Goal: Task Accomplishment & Management: Use online tool/utility

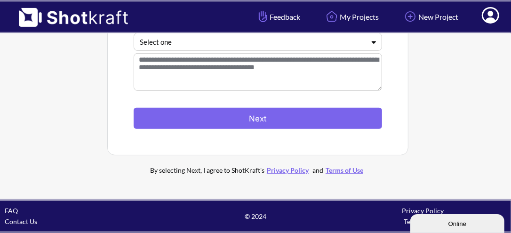
scroll to position [77, 0]
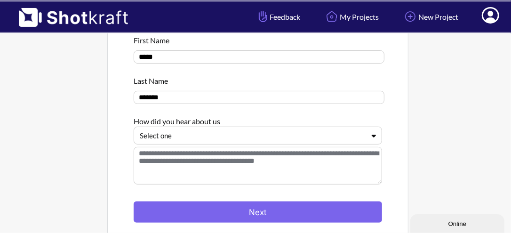
click at [200, 137] on div at bounding box center [252, 135] width 225 height 11
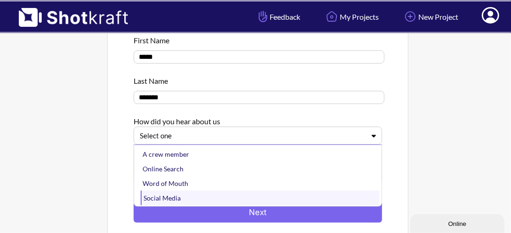
click at [184, 200] on div "Social Media" at bounding box center [260, 198] width 239 height 15
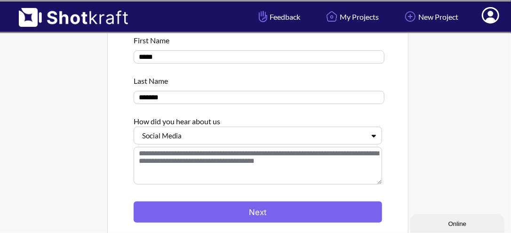
click at [203, 151] on textarea at bounding box center [258, 166] width 248 height 38
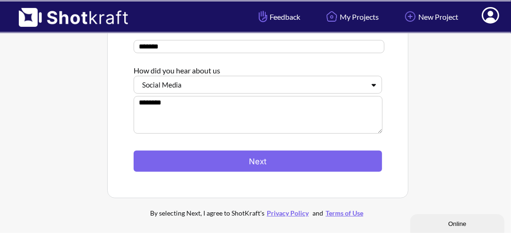
scroll to position [171, 0]
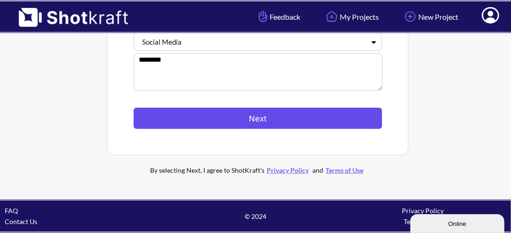
type textarea "********"
click at [262, 115] on button "Next" at bounding box center [258, 118] width 248 height 21
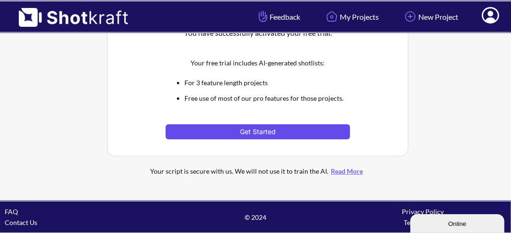
click at [260, 134] on button "Get Started" at bounding box center [258, 131] width 184 height 15
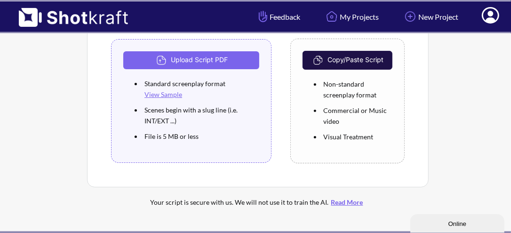
scroll to position [94, 0]
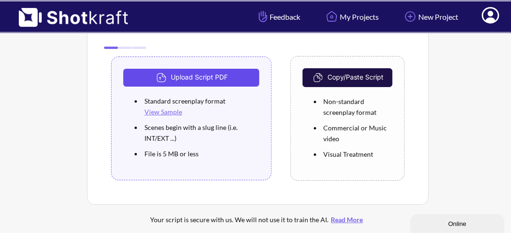
click at [173, 72] on button "Upload Script PDF" at bounding box center [191, 78] width 136 height 18
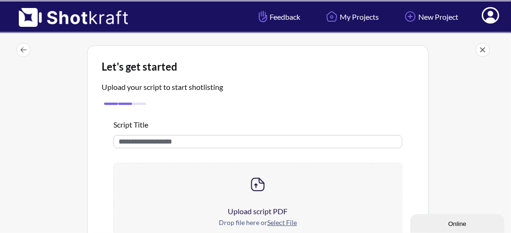
click at [179, 143] on input "text" at bounding box center [257, 141] width 289 height 13
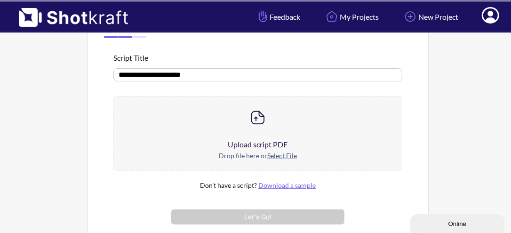
scroll to position [94, 0]
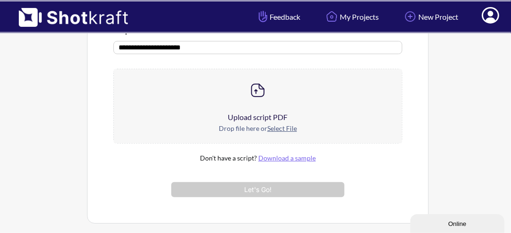
type input "**********"
click at [252, 92] on img at bounding box center [257, 90] width 19 height 19
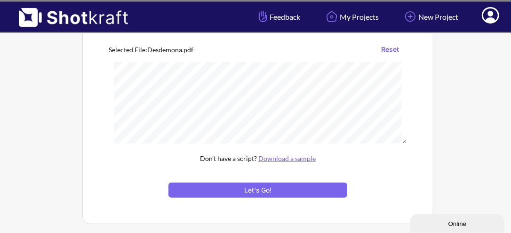
scroll to position [141, 0]
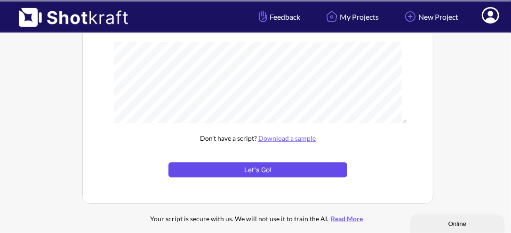
click at [306, 164] on button "Let's Go!" at bounding box center [257, 169] width 179 height 15
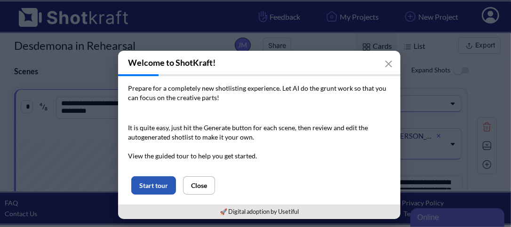
click at [153, 184] on button "Start tour" at bounding box center [153, 185] width 45 height 18
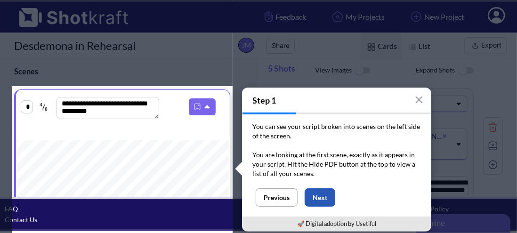
click at [319, 199] on button "Next" at bounding box center [319, 197] width 31 height 18
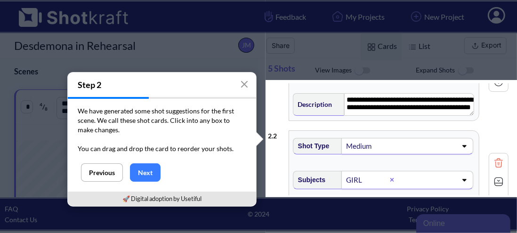
scroll to position [94, 0]
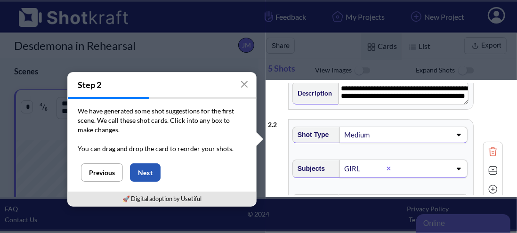
click at [136, 176] on button "Next" at bounding box center [145, 172] width 31 height 18
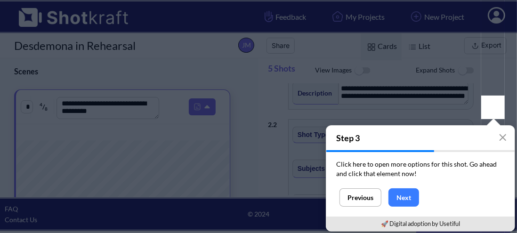
scroll to position [6, 0]
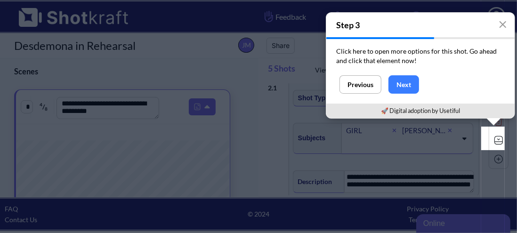
click at [489, 137] on div at bounding box center [498, 140] width 19 height 19
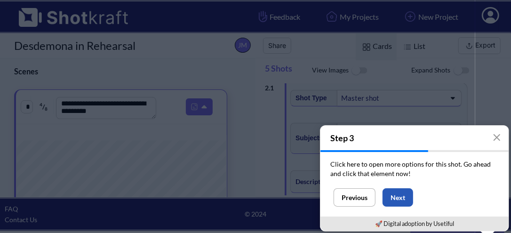
click at [400, 190] on button "Next" at bounding box center [398, 197] width 31 height 18
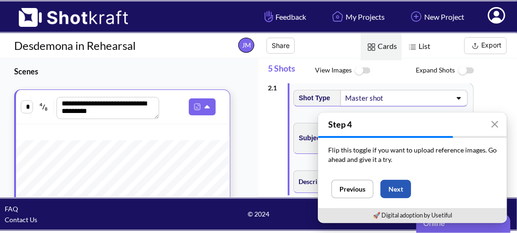
click at [391, 189] on button "Next" at bounding box center [395, 189] width 31 height 18
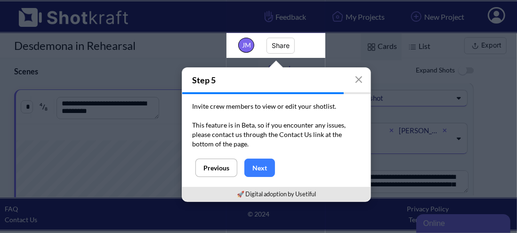
click at [260, 170] on button "Next" at bounding box center [259, 168] width 31 height 18
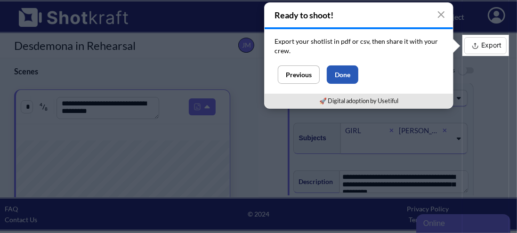
click at [343, 76] on button "Done" at bounding box center [343, 74] width 32 height 18
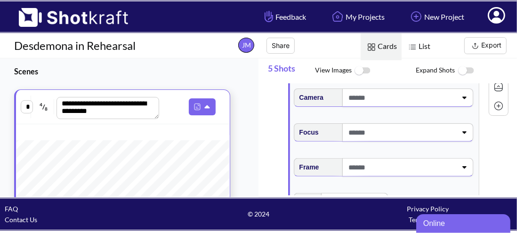
scroll to position [194, 0]
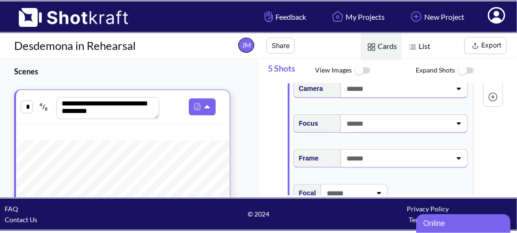
click at [460, 71] on img at bounding box center [465, 71] width 21 height 20
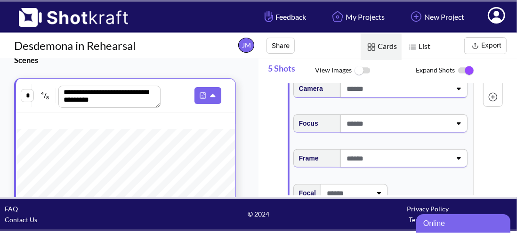
scroll to position [0, 0]
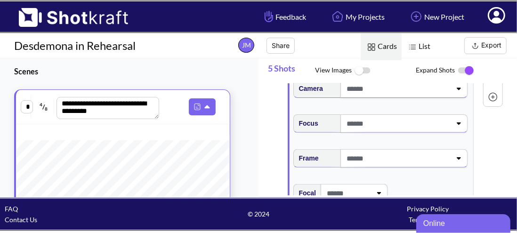
click at [427, 49] on span "List" at bounding box center [417, 46] width 33 height 27
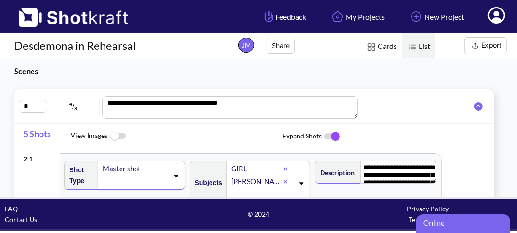
click at [117, 137] on img at bounding box center [117, 136] width 21 height 20
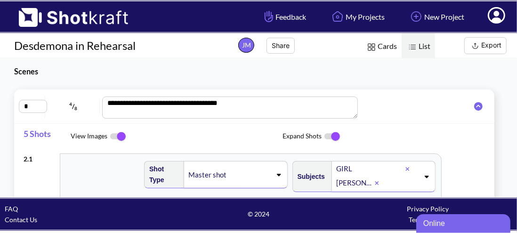
click at [117, 137] on img at bounding box center [117, 137] width 21 height 20
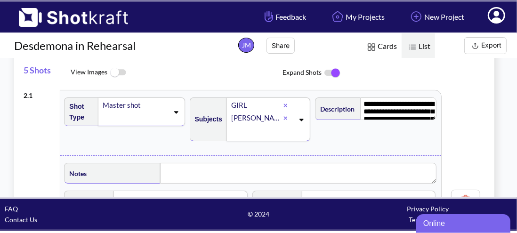
scroll to position [61, 0]
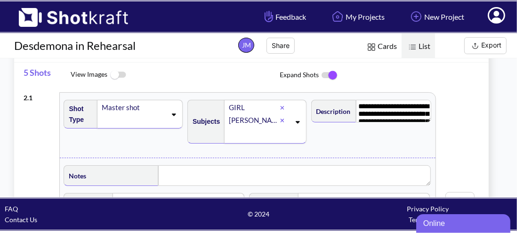
click at [367, 50] on img at bounding box center [371, 47] width 12 height 12
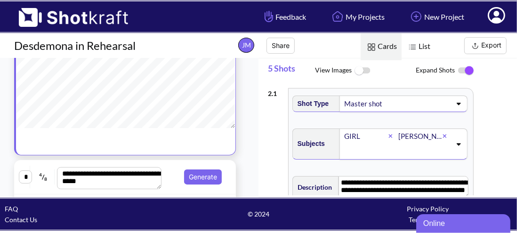
scroll to position [0, 0]
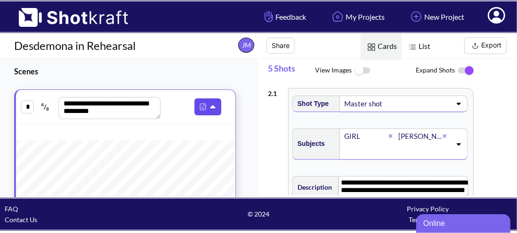
click at [210, 105] on icon at bounding box center [212, 106] width 5 height 3
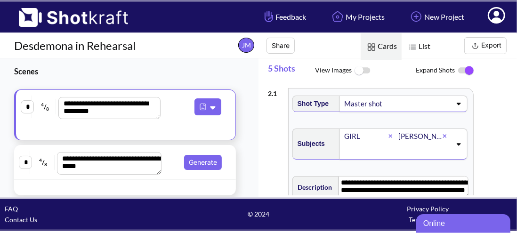
click at [139, 75] on h3 "Scenes" at bounding box center [124, 71] width 221 height 11
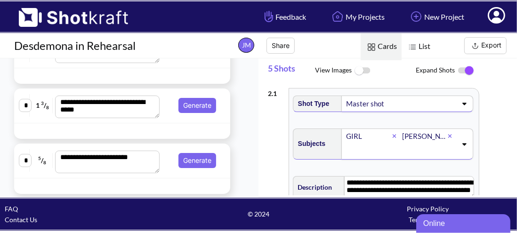
click at [509, 110] on div "**********" at bounding box center [392, 139] width 249 height 112
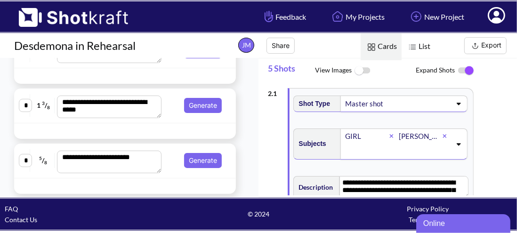
drag, startPoint x: 270, startPoint y: 118, endPoint x: 253, endPoint y: 122, distance: 17.1
click at [264, 120] on div "**********" at bounding box center [387, 127] width 258 height 139
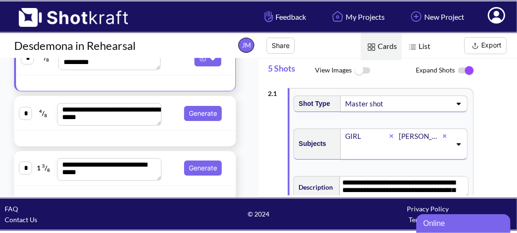
scroll to position [65, 0]
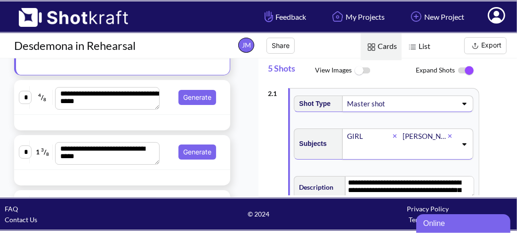
click at [457, 105] on icon at bounding box center [463, 103] width 13 height 7
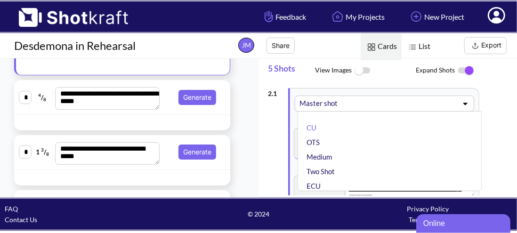
click at [458, 105] on icon at bounding box center [464, 103] width 13 height 7
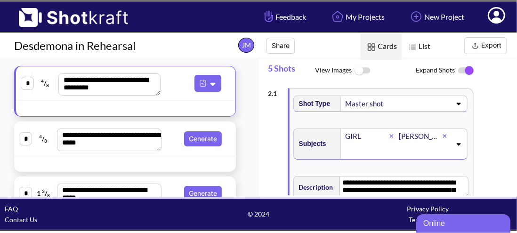
scroll to position [0, 0]
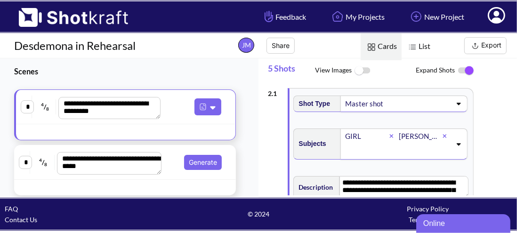
click at [150, 73] on h3 "Scenes" at bounding box center [124, 71] width 221 height 11
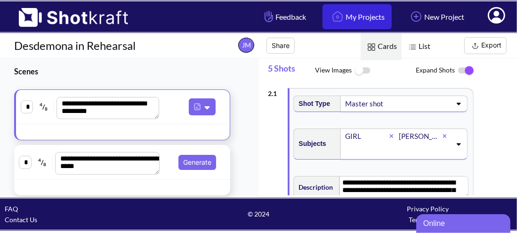
click at [372, 16] on link "My Projects" at bounding box center [356, 16] width 69 height 25
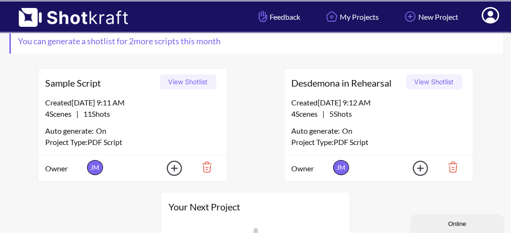
scroll to position [47, 0]
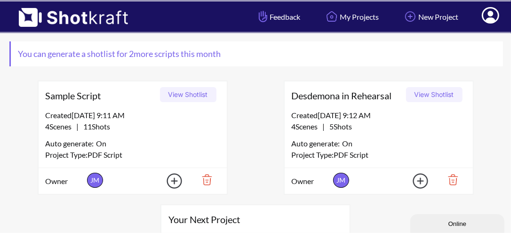
click at [450, 96] on button "View Shotlist" at bounding box center [434, 94] width 56 height 15
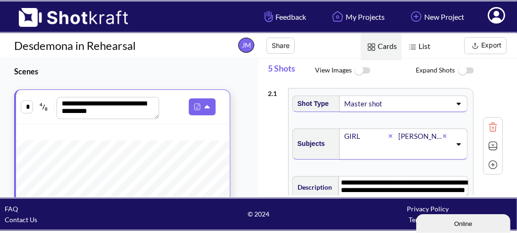
click at [426, 47] on span "List" at bounding box center [417, 46] width 33 height 27
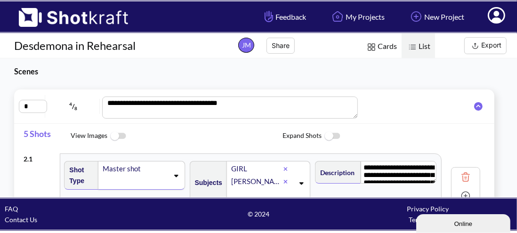
click at [474, 104] on icon at bounding box center [478, 106] width 8 height 8
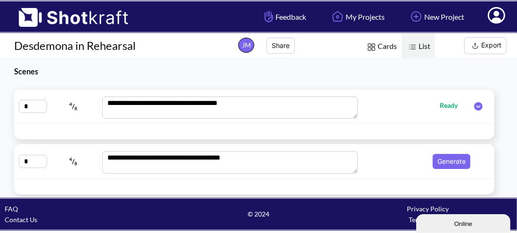
click at [356, 81] on div "**********" at bounding box center [258, 127] width 517 height 139
click at [66, 73] on h3 "Scenes" at bounding box center [124, 71] width 221 height 11
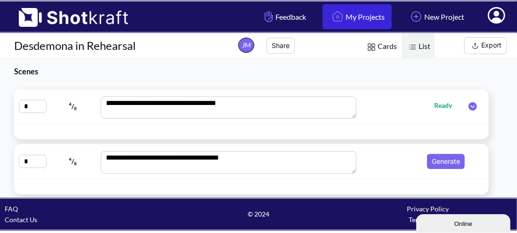
click at [350, 19] on link "My Projects" at bounding box center [356, 16] width 69 height 25
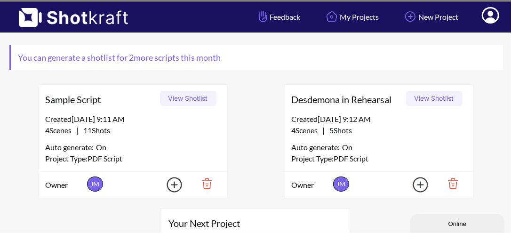
scroll to position [94, 0]
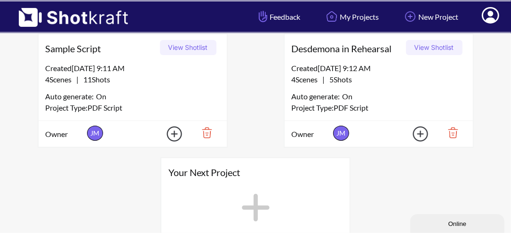
click at [420, 137] on img at bounding box center [414, 133] width 33 height 21
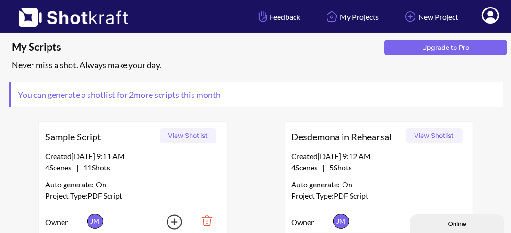
scroll to position [0, 0]
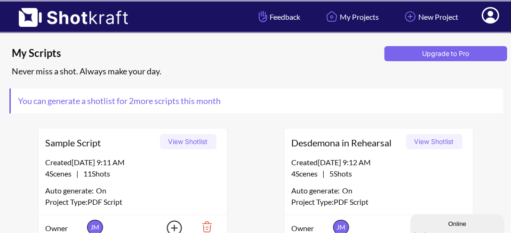
click at [418, 164] on div "Created 8/17/25 at 9:12 AM" at bounding box center [379, 162] width 174 height 11
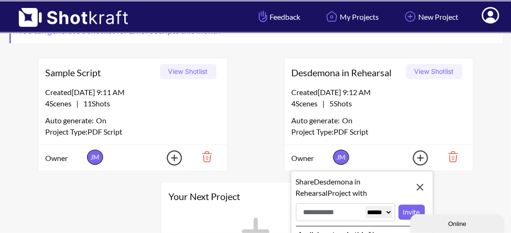
scroll to position [94, 0]
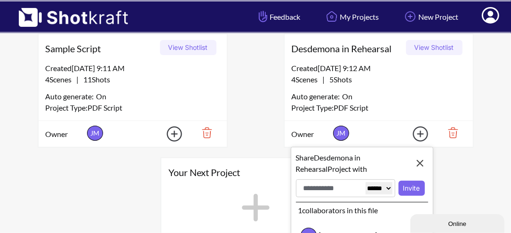
click at [382, 83] on div "4 Scenes | 5 Shots" at bounding box center [379, 79] width 174 height 11
click at [420, 165] on img at bounding box center [420, 163] width 16 height 16
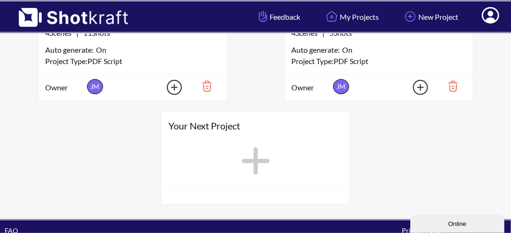
scroll to position [141, 0]
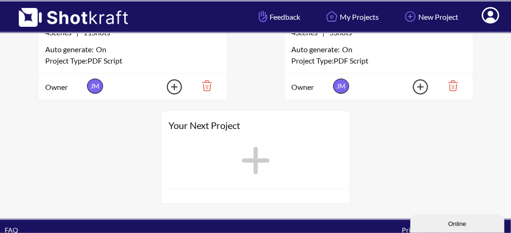
click at [206, 84] on img at bounding box center [203, 86] width 32 height 16
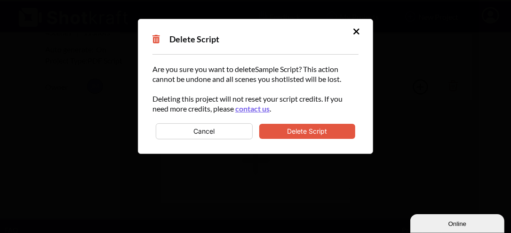
click at [286, 135] on button "Delete Script" at bounding box center [307, 131] width 96 height 15
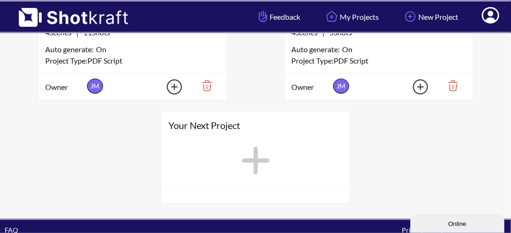
scroll to position [56, 0]
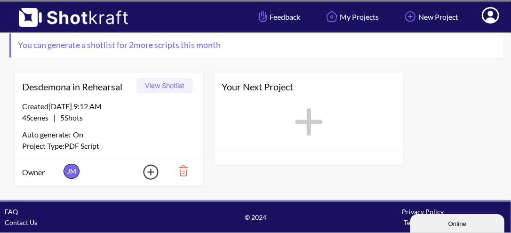
click at [183, 169] on img at bounding box center [180, 171] width 32 height 16
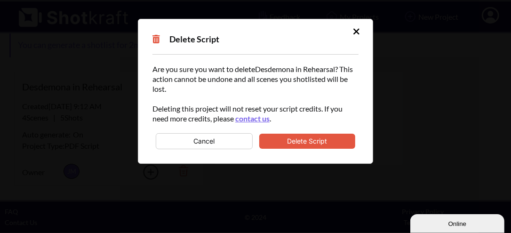
click at [306, 137] on button "Delete Script" at bounding box center [307, 141] width 96 height 15
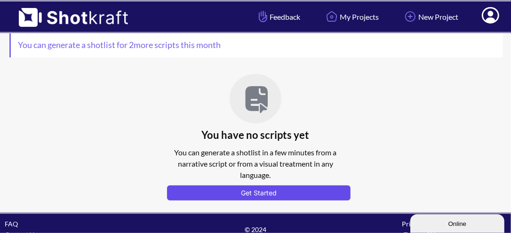
click at [264, 191] on button "Get Started" at bounding box center [259, 192] width 184 height 15
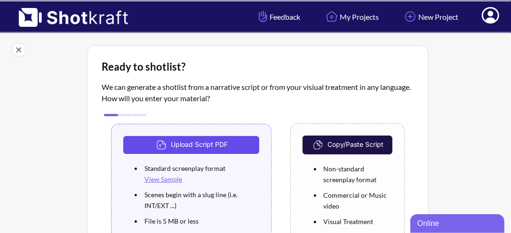
click at [189, 143] on button "Upload Script PDF" at bounding box center [191, 145] width 136 height 18
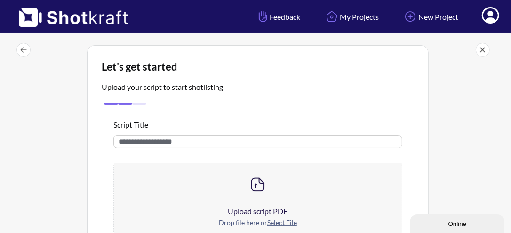
click at [187, 139] on input "text" at bounding box center [257, 141] width 289 height 13
type input "**********"
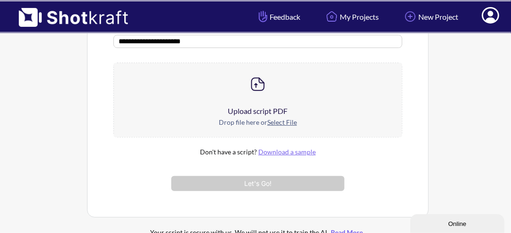
scroll to position [88, 0]
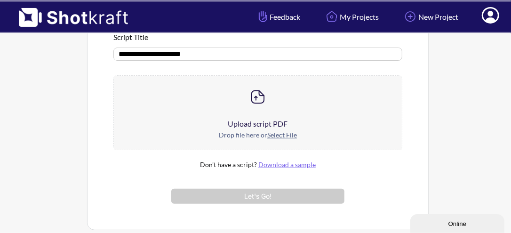
click at [284, 164] on link "Download a sample" at bounding box center [286, 164] width 57 height 8
click at [281, 133] on u "Select File" at bounding box center [282, 135] width 30 height 8
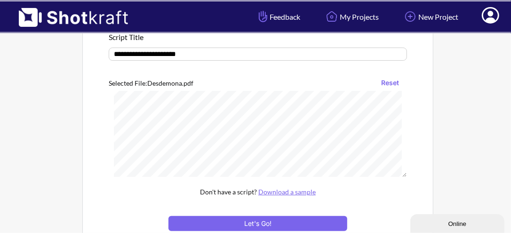
scroll to position [94, 0]
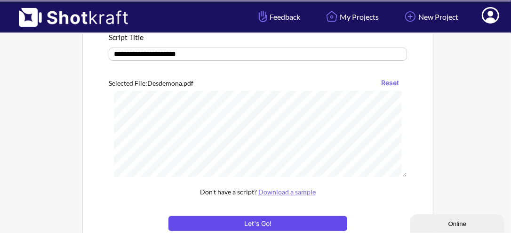
click at [318, 217] on button "Let's Go!" at bounding box center [257, 223] width 179 height 15
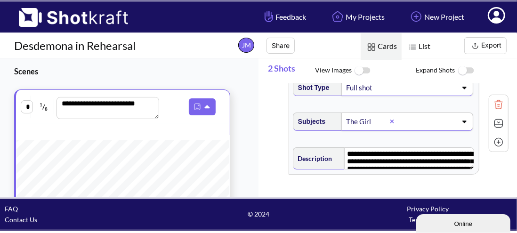
scroll to position [160, 0]
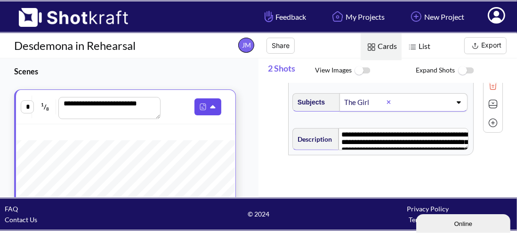
click at [209, 104] on icon at bounding box center [214, 107] width 10 height 8
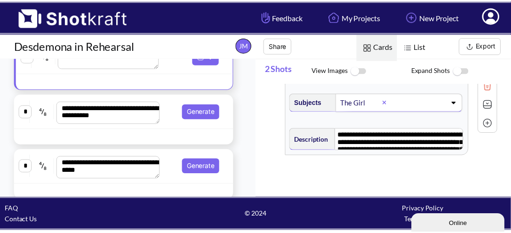
scroll to position [94, 0]
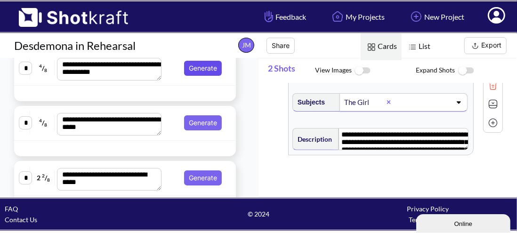
click at [195, 69] on button "Generate" at bounding box center [203, 68] width 38 height 15
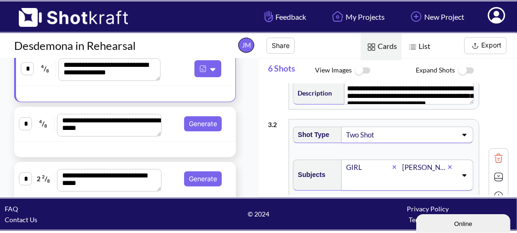
click at [376, 137] on div "Two Shot" at bounding box center [372, 134] width 54 height 13
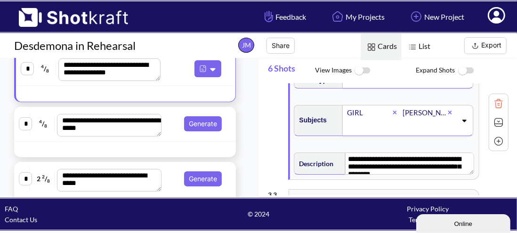
scroll to position [106, 0]
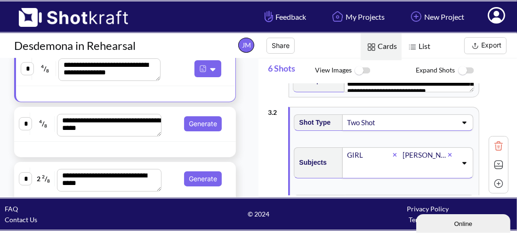
click at [460, 125] on div "Two Shot" at bounding box center [407, 122] width 131 height 16
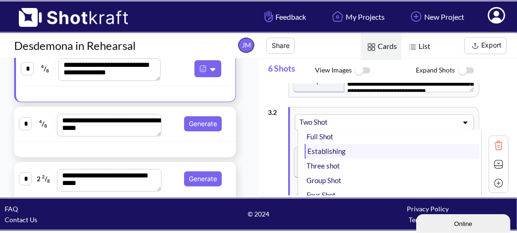
scroll to position [188, 0]
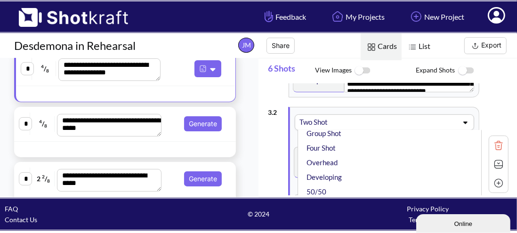
click at [501, 84] on div "**********" at bounding box center [388, 39] width 240 height 125
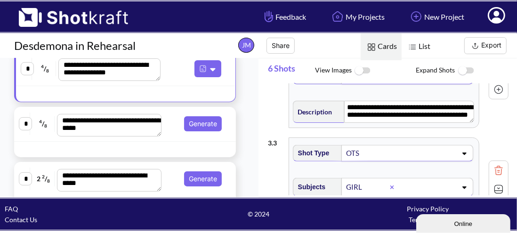
scroll to position [248, 0]
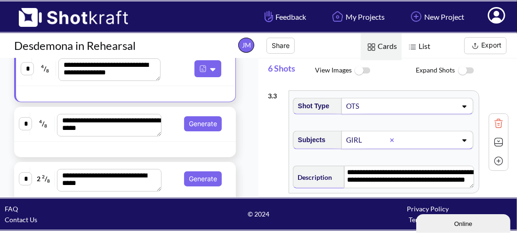
click at [367, 105] on div "OTS" at bounding box center [372, 106] width 54 height 13
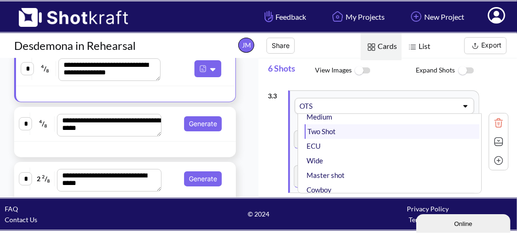
scroll to position [47, 0]
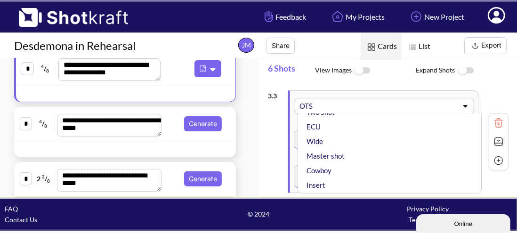
click at [277, 131] on div "**********" at bounding box center [388, 142] width 240 height 112
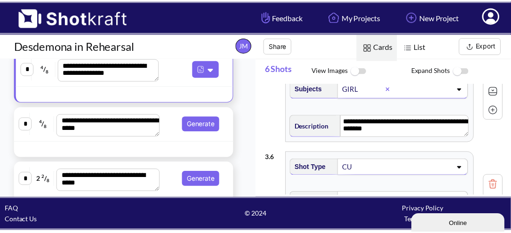
scroll to position [617, 0]
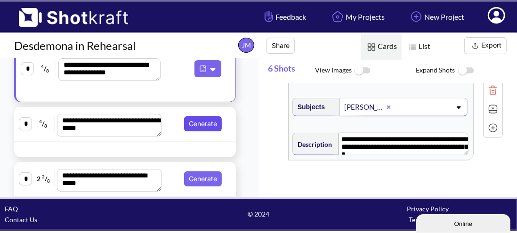
click at [196, 126] on button "Generate" at bounding box center [203, 123] width 38 height 15
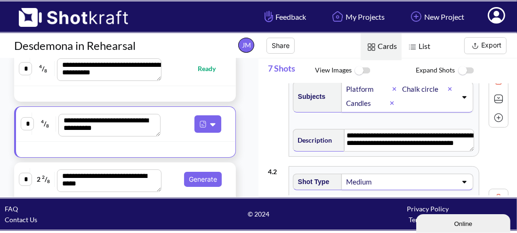
scroll to position [0, 0]
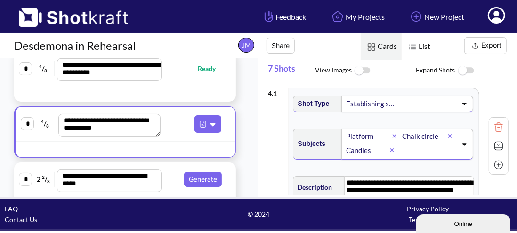
click at [396, 111] on div "Shot Type Establishing shot" at bounding box center [383, 107] width 185 height 33
click at [399, 104] on span at bounding box center [428, 103] width 58 height 13
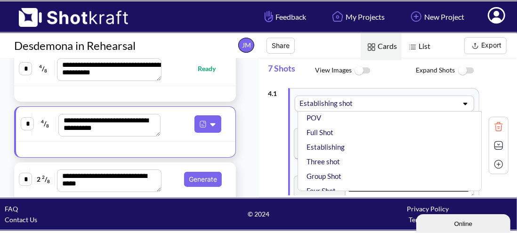
scroll to position [94, 0]
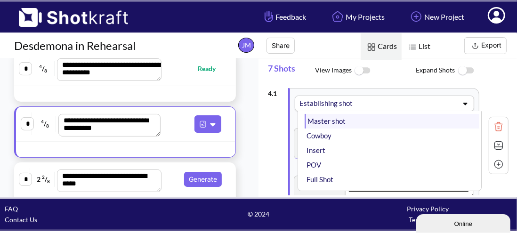
click at [357, 117] on li "Master shot" at bounding box center [391, 121] width 175 height 15
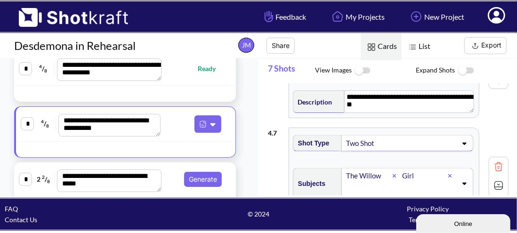
scroll to position [647, 0]
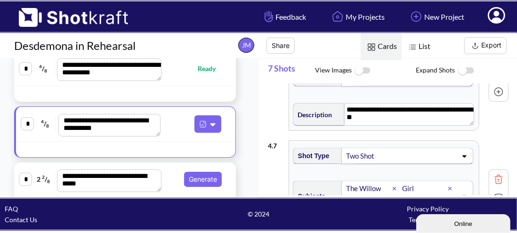
click at [381, 150] on div "Two Shot" at bounding box center [372, 156] width 54 height 13
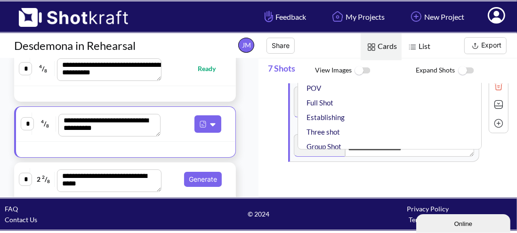
scroll to position [113, 0]
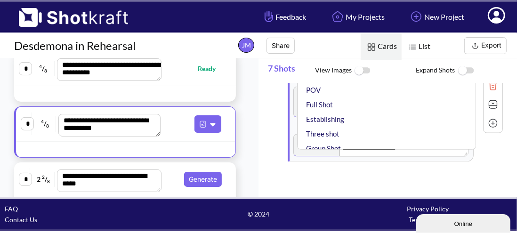
click at [496, 61] on span "Expand Shots" at bounding box center [466, 71] width 101 height 20
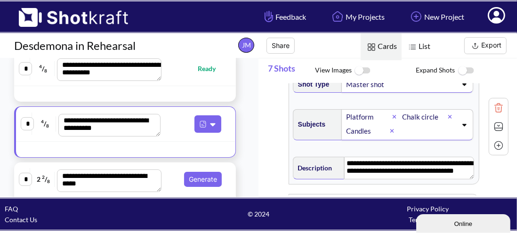
scroll to position [0, 0]
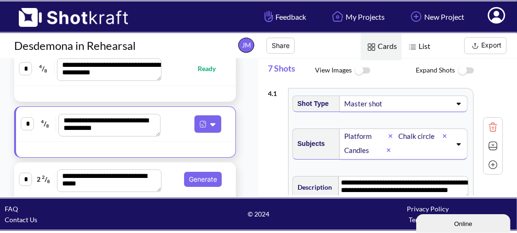
click at [369, 107] on div "Master shot" at bounding box center [369, 103] width 52 height 13
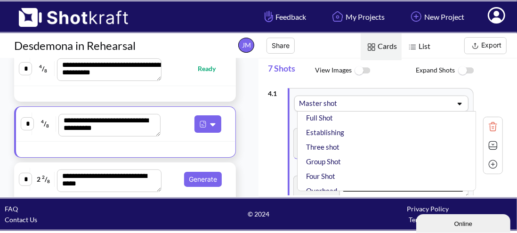
scroll to position [188, 0]
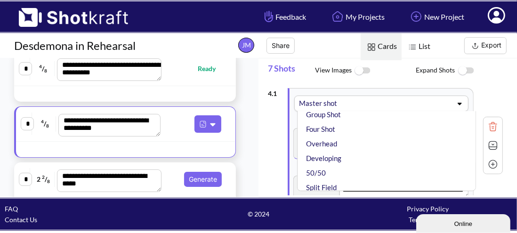
click at [356, 146] on li "Overhead" at bounding box center [388, 143] width 169 height 15
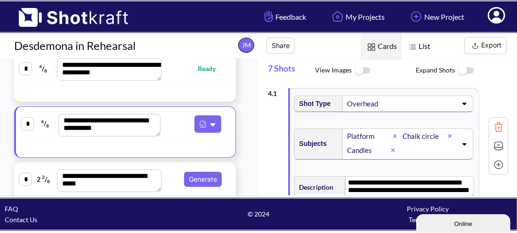
click at [273, 136] on div "**********" at bounding box center [388, 145] width 240 height 125
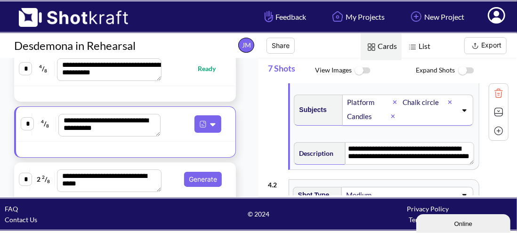
scroll to position [47, 0]
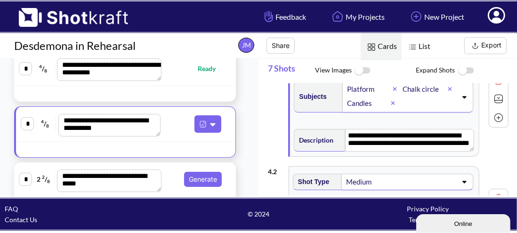
click at [392, 88] on icon at bounding box center [394, 90] width 4 height 4
click at [430, 133] on textarea "**********" at bounding box center [409, 140] width 129 height 23
click at [431, 138] on textarea "**********" at bounding box center [409, 140] width 129 height 23
click at [428, 134] on textarea "**********" at bounding box center [409, 140] width 129 height 23
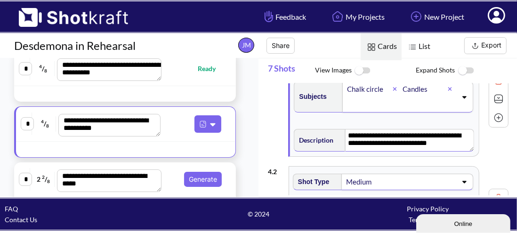
type textarea "**********"
click at [490, 168] on div "**********" at bounding box center [388, 217] width 240 height 112
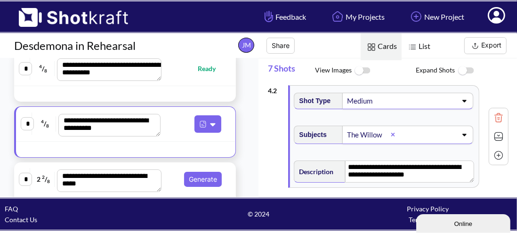
scroll to position [141, 0]
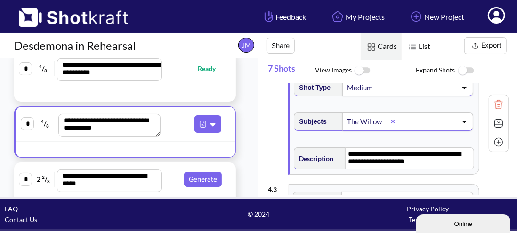
click at [492, 139] on img at bounding box center [498, 142] width 14 height 14
type textarea "**********"
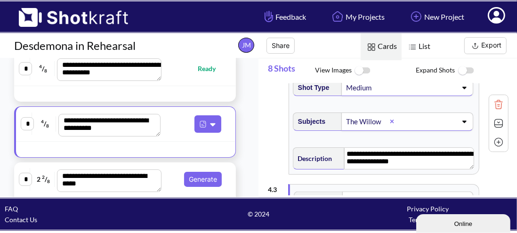
scroll to position [235, 0]
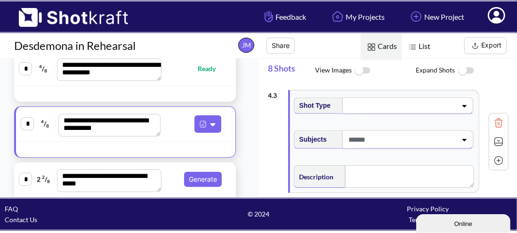
click at [360, 102] on span at bounding box center [401, 105] width 111 height 13
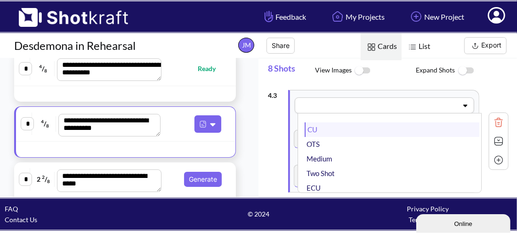
click at [344, 130] on li "CU" at bounding box center [391, 129] width 175 height 15
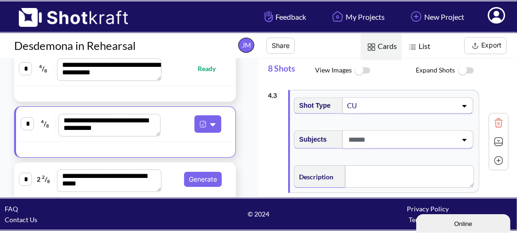
click at [392, 139] on span at bounding box center [401, 140] width 111 height 16
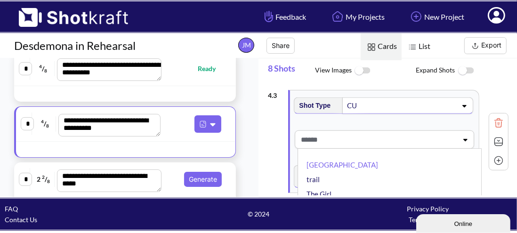
type textarea "**********"
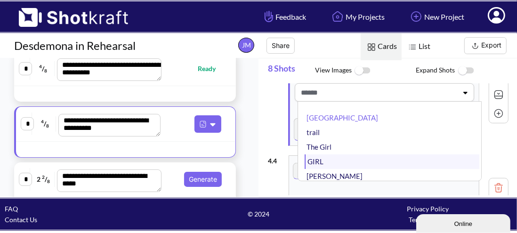
scroll to position [90, 0]
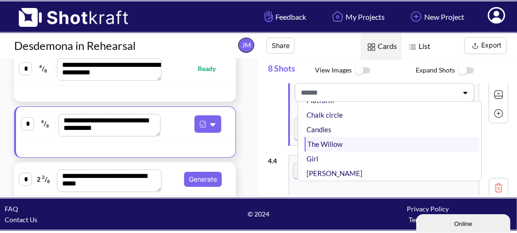
click at [401, 137] on li "The Willow" at bounding box center [391, 144] width 175 height 15
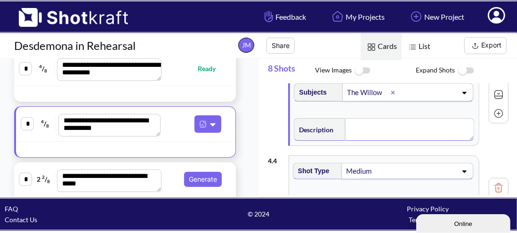
click at [391, 124] on textarea at bounding box center [409, 129] width 129 height 23
click at [276, 108] on div "**********" at bounding box center [388, 94] width 240 height 112
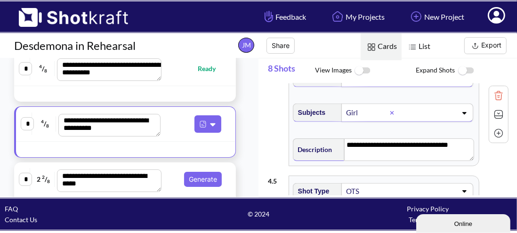
scroll to position [376, 0]
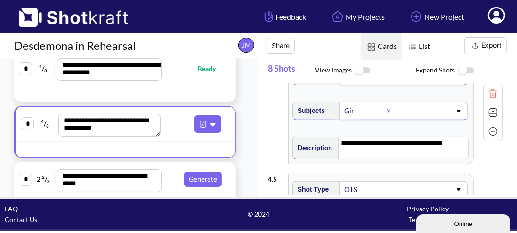
type textarea "**********"
click at [490, 41] on button "Export" at bounding box center [485, 45] width 42 height 17
type textarea "**********"
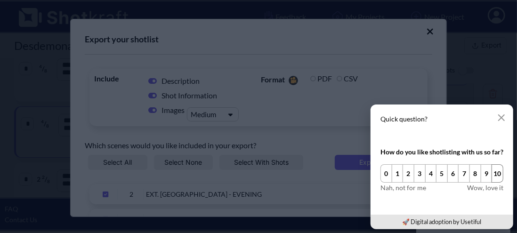
click at [499, 171] on button "10" at bounding box center [497, 173] width 12 height 18
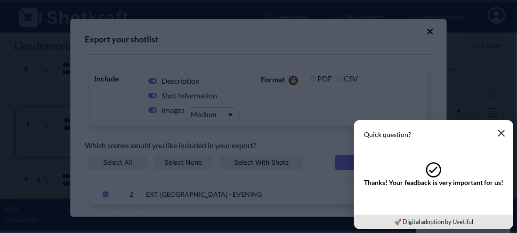
click at [502, 130] on icon "button" at bounding box center [501, 133] width 8 height 8
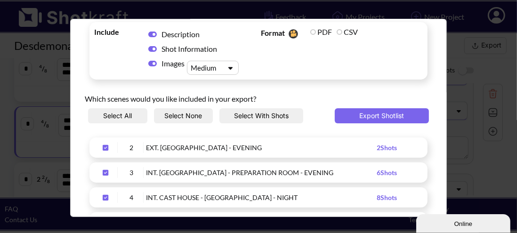
scroll to position [0, 0]
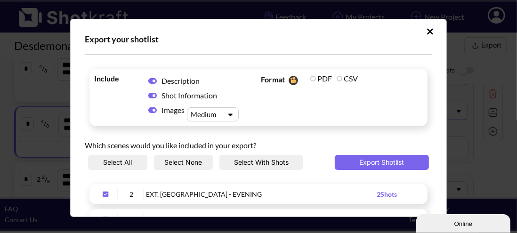
click at [426, 32] on icon "Upload Script" at bounding box center [429, 31] width 7 height 9
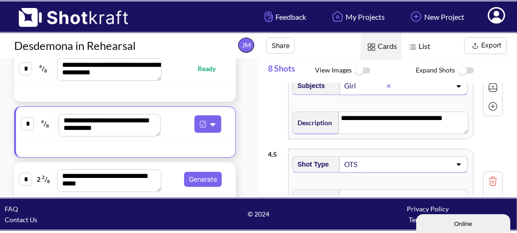
scroll to position [471, 0]
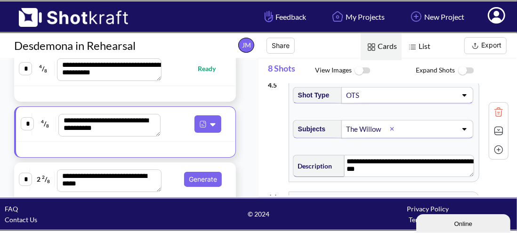
click at [268, 132] on div "**********" at bounding box center [388, 131] width 240 height 112
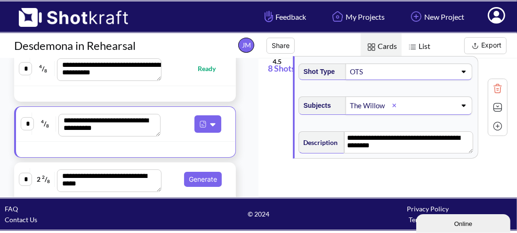
drag, startPoint x: 269, startPoint y: 130, endPoint x: 274, endPoint y: 109, distance: 21.8
click at [274, 109] on div "**********" at bounding box center [388, 29] width 240 height 824
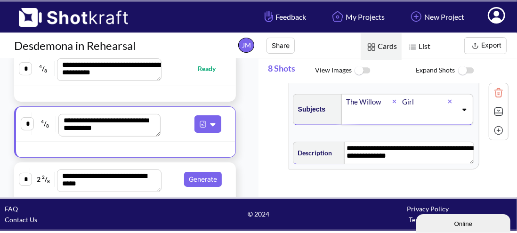
scroll to position [853, 0]
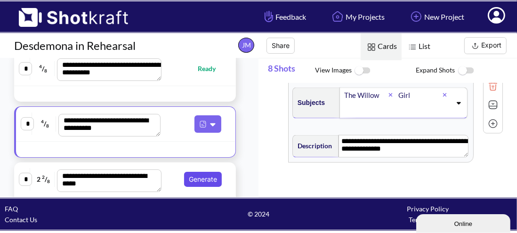
click at [196, 179] on button "Generate" at bounding box center [203, 179] width 38 height 15
